Goal: Task Accomplishment & Management: Use online tool/utility

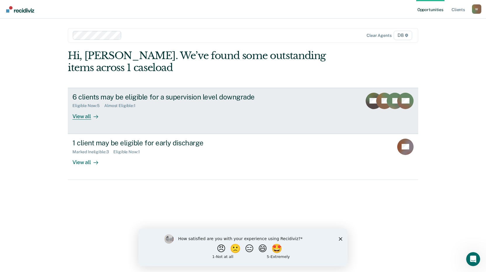
click at [82, 117] on div "View all" at bounding box center [88, 113] width 33 height 11
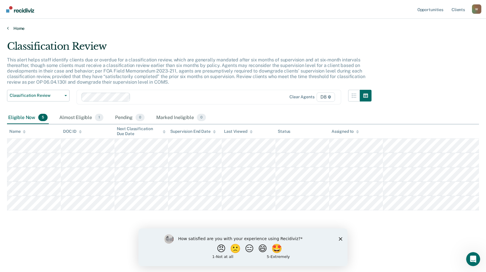
click at [21, 28] on link "Home" at bounding box center [243, 28] width 472 height 5
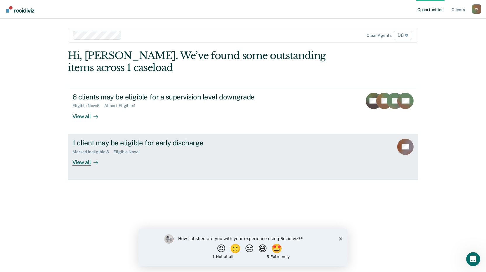
click at [86, 161] on div "View all" at bounding box center [88, 159] width 33 height 11
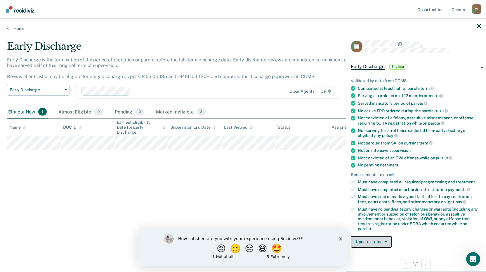
click at [378, 245] on button "Update status" at bounding box center [371, 242] width 41 height 12
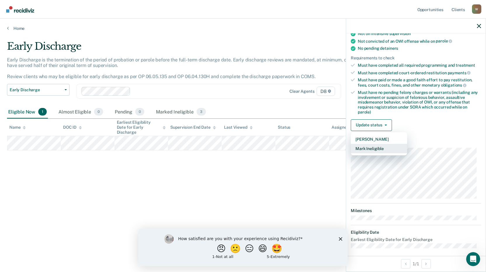
scroll to position [117, 0]
click at [374, 149] on button "Mark Ineligible" at bounding box center [379, 148] width 56 height 9
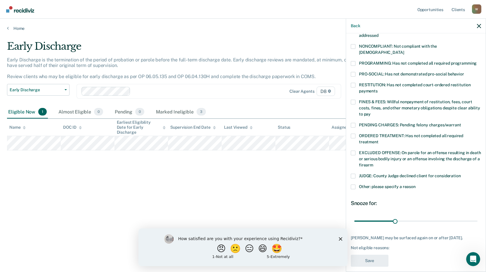
click at [353, 123] on span at bounding box center [353, 125] width 5 height 5
click at [461, 123] on input "PENDING CHARGES: Pending felony charges/warrant" at bounding box center [461, 123] width 0 height 0
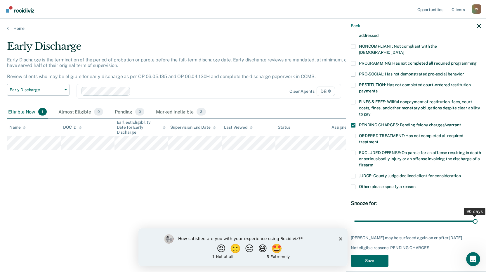
drag, startPoint x: 393, startPoint y: 212, endPoint x: 488, endPoint y: 212, distance: 95.3
type input "90"
click at [478, 216] on input "range" at bounding box center [416, 221] width 123 height 10
click at [353, 83] on span at bounding box center [353, 85] width 5 height 5
click at [378, 89] on input "RESTITUTION: Has not completed court-ordered restitution payments" at bounding box center [378, 89] width 0 height 0
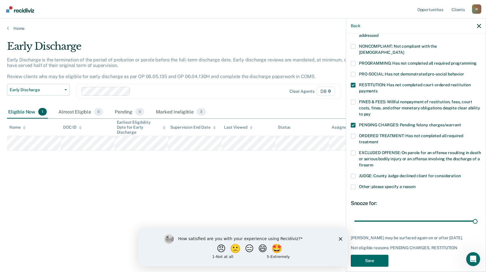
click at [353, 100] on span at bounding box center [353, 102] width 5 height 5
click at [371, 112] on input "FINES & FEES: Willful nonpayment of restitution, fees, court costs, fines, and …" at bounding box center [371, 112] width 0 height 0
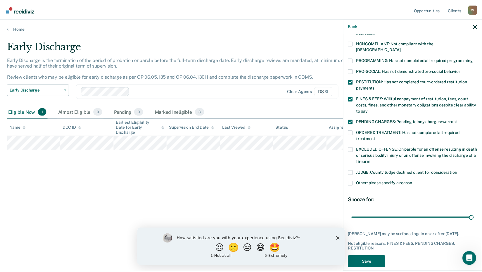
scroll to position [113, 0]
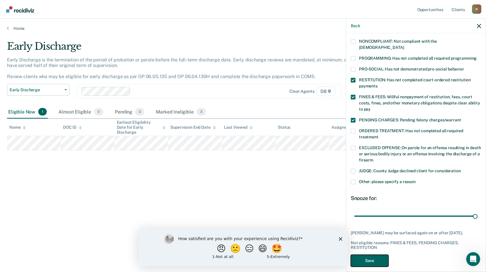
click at [373, 255] on button "Save" at bounding box center [370, 261] width 38 height 12
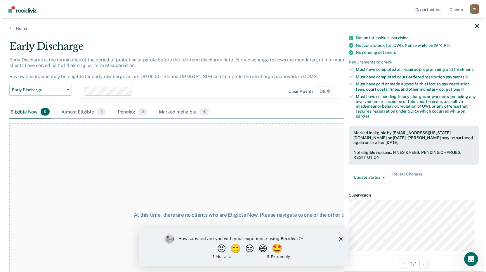
scroll to position [0, 0]
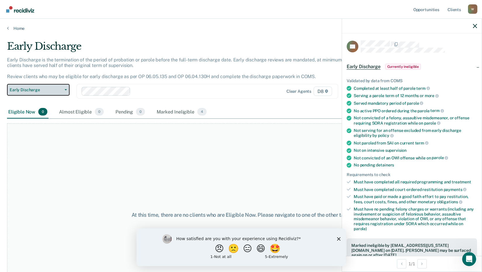
click at [45, 92] on span "Early Discharge" at bounding box center [36, 89] width 53 height 5
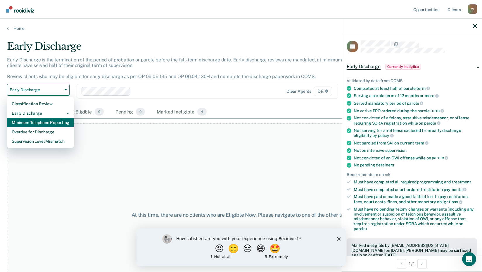
click at [32, 125] on div "Minimum Telephone Reporting" at bounding box center [41, 122] width 58 height 9
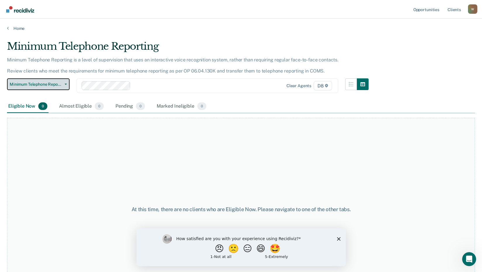
click at [53, 81] on button "Minimum Telephone Reporting" at bounding box center [38, 84] width 63 height 12
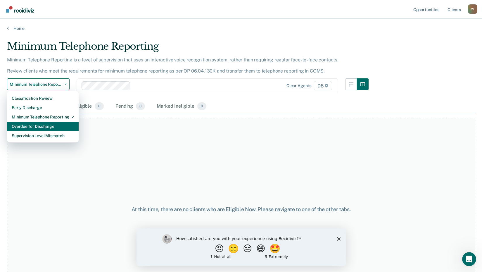
click at [37, 127] on div "Overdue for Discharge" at bounding box center [43, 126] width 62 height 9
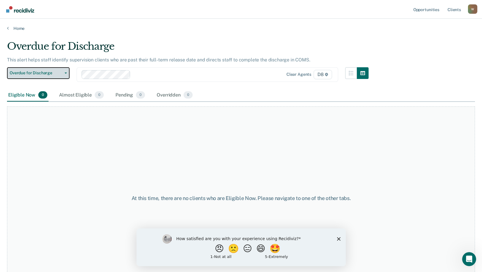
click at [48, 72] on span "Overdue for Discharge" at bounding box center [36, 72] width 53 height 5
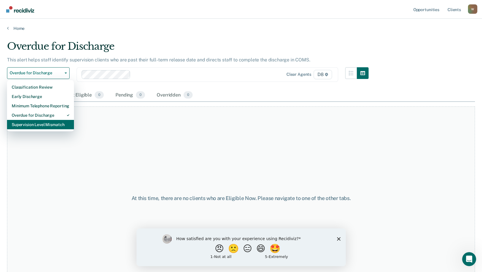
click at [32, 125] on div "Supervision Level Mismatch" at bounding box center [41, 124] width 58 height 9
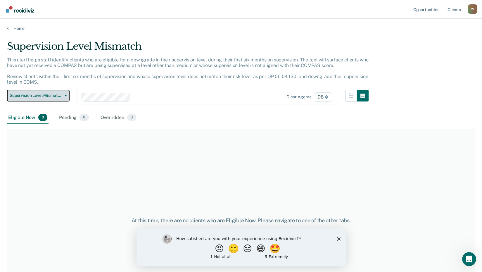
click at [40, 93] on button "Supervision Level Mismatch" at bounding box center [38, 96] width 63 height 12
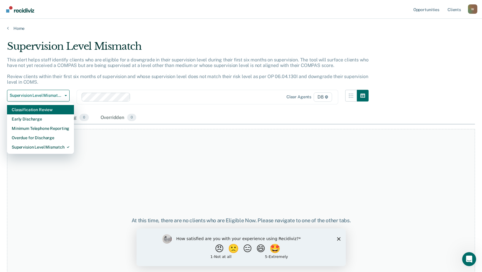
click at [33, 108] on div "Classification Review" at bounding box center [41, 109] width 58 height 9
